Goal: Task Accomplishment & Management: Use online tool/utility

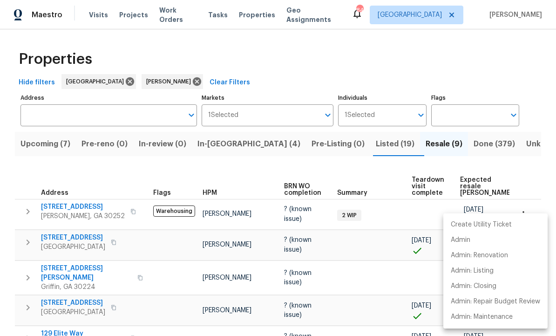
scroll to position [97, 0]
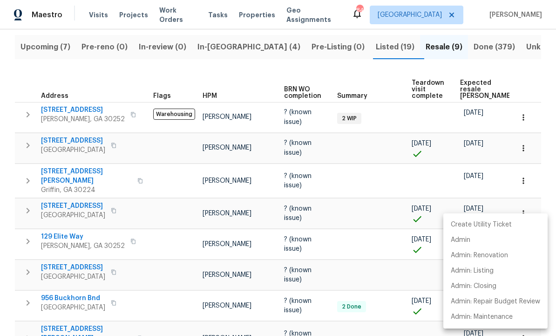
click at [52, 42] on div at bounding box center [278, 168] width 556 height 336
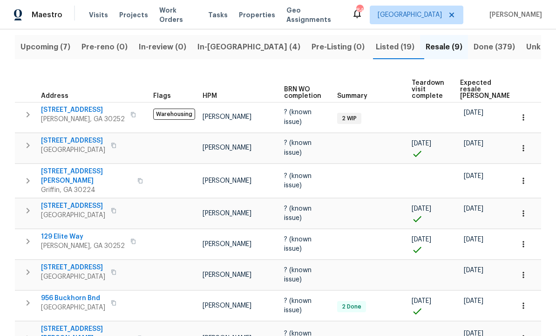
click at [48, 43] on span "Upcoming (7)" at bounding box center [45, 47] width 50 height 13
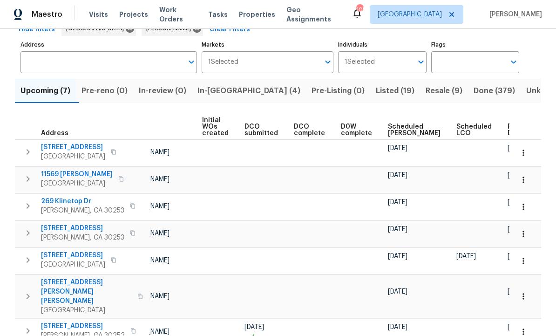
scroll to position [0, 66]
click at [395, 124] on span "Scheduled [PERSON_NAME]" at bounding box center [414, 130] width 53 height 13
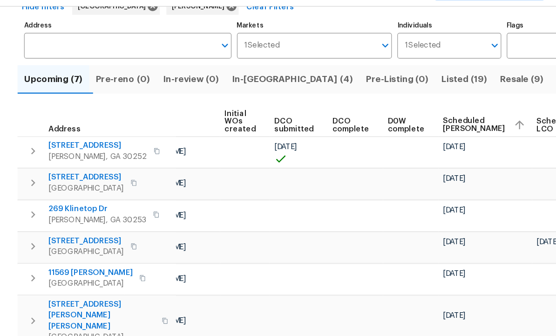
scroll to position [0, 77]
click at [263, 275] on td at bounding box center [254, 296] width 49 height 43
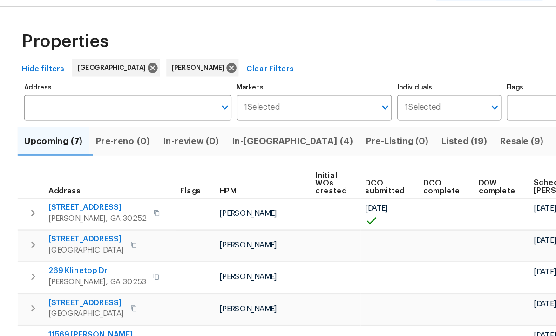
scroll to position [5, 0]
